Goal: Navigation & Orientation: Find specific page/section

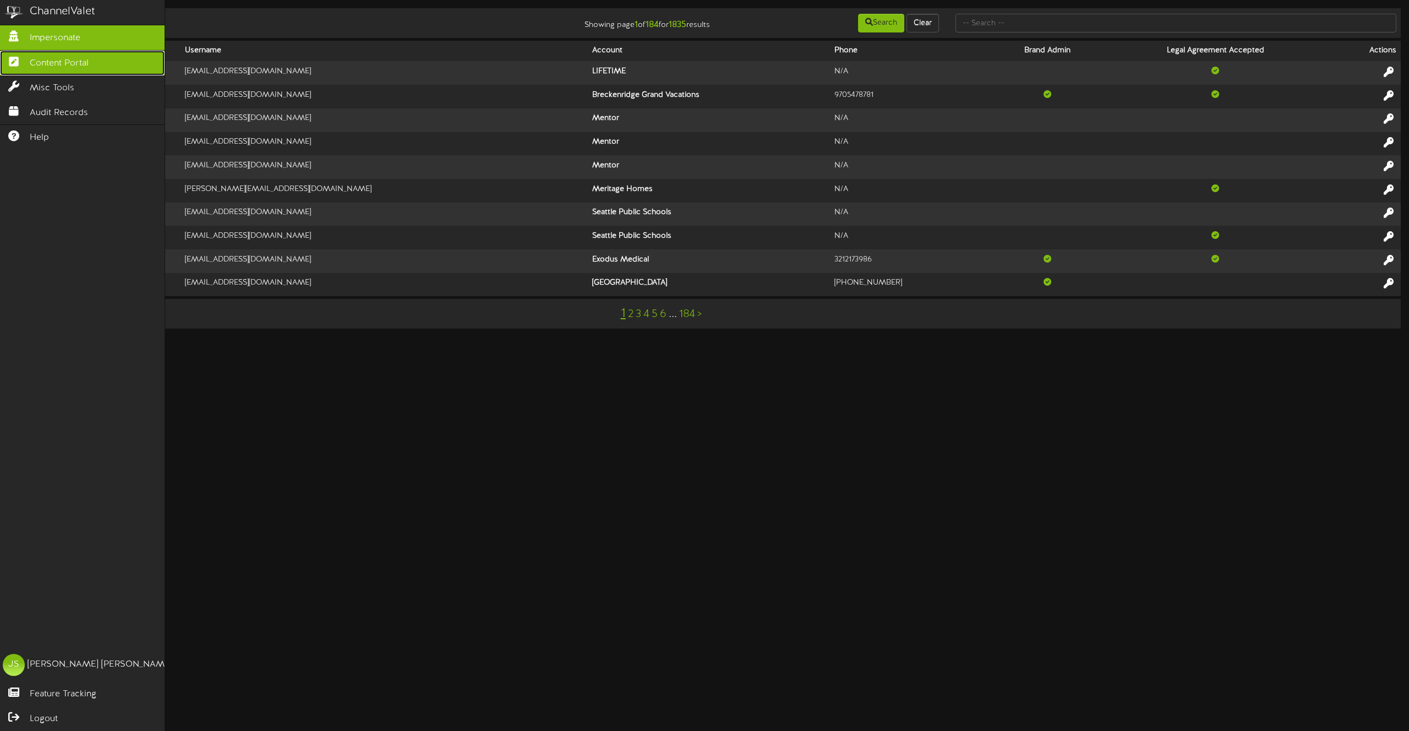
click at [40, 57] on link "Content Portal" at bounding box center [82, 63] width 165 height 25
